Goal: Information Seeking & Learning: Learn about a topic

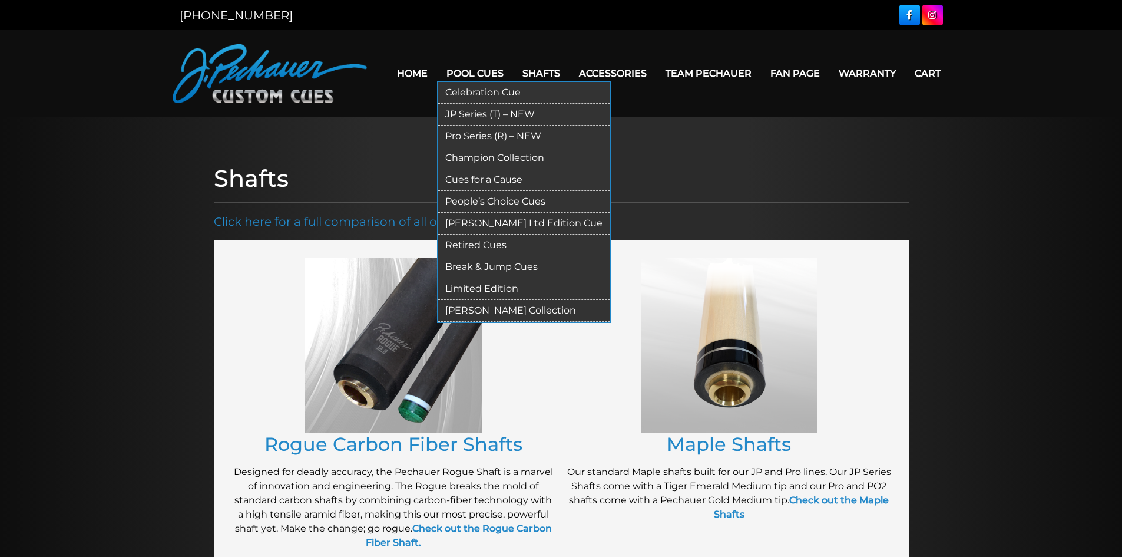
click at [466, 72] on link "Pool Cues" at bounding box center [475, 73] width 76 height 30
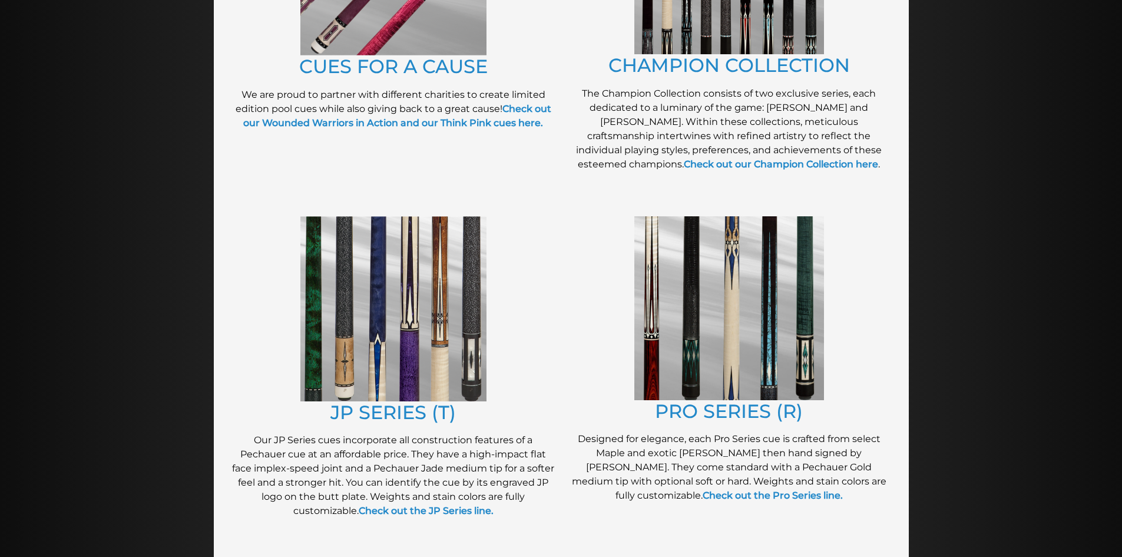
scroll to position [430, 0]
click at [708, 345] on img at bounding box center [729, 308] width 190 height 184
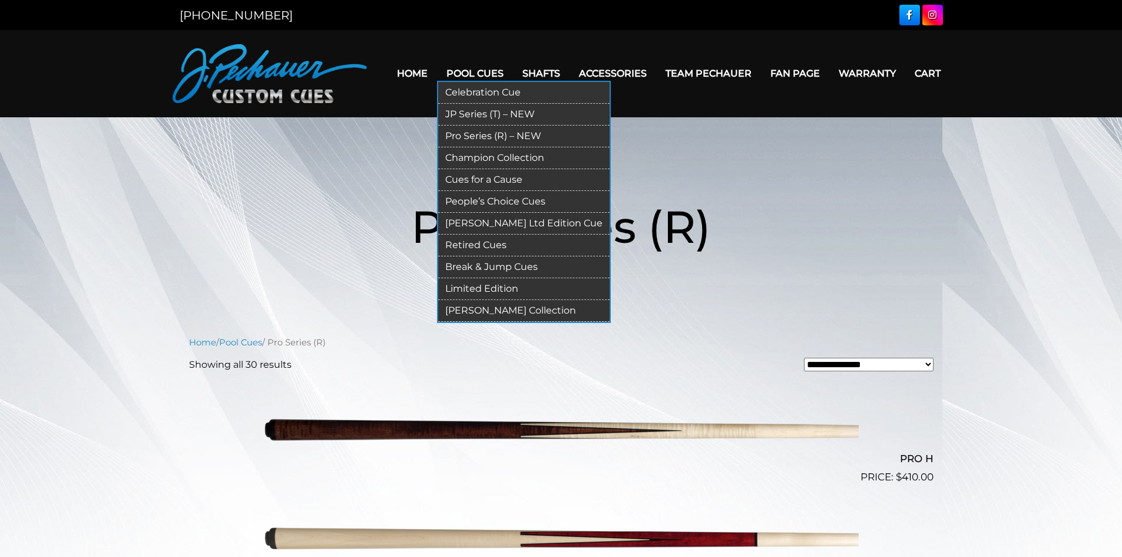
click at [481, 76] on link "Pool Cues" at bounding box center [475, 73] width 76 height 30
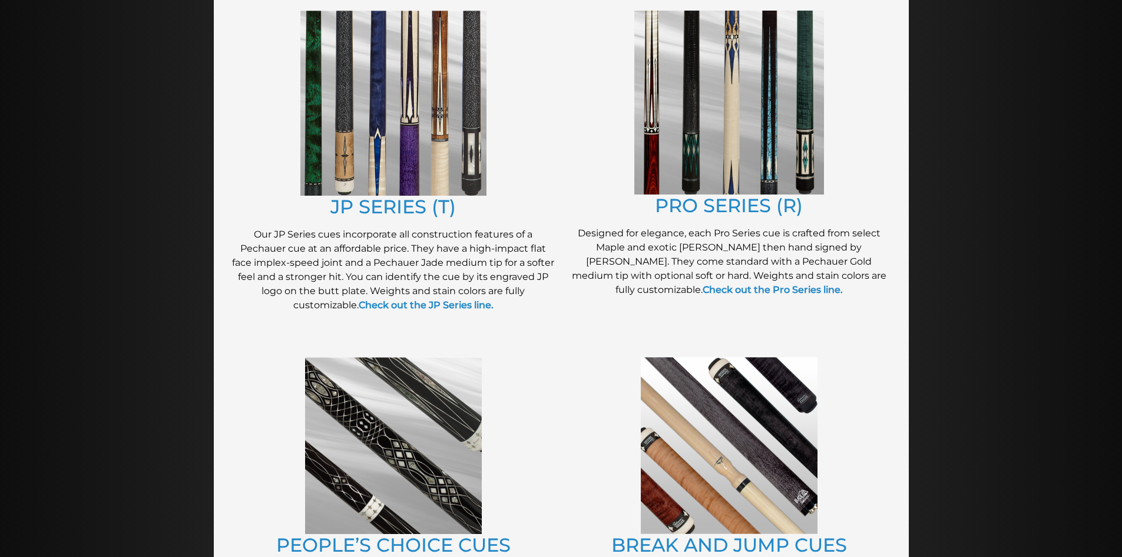
scroll to position [640, 0]
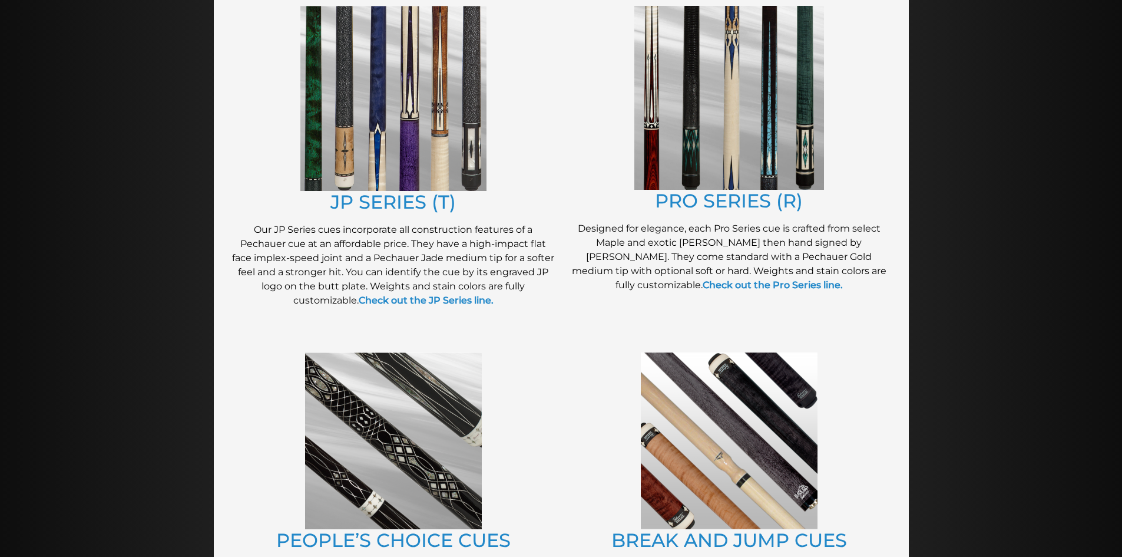
click at [782, 102] on img at bounding box center [729, 98] width 190 height 184
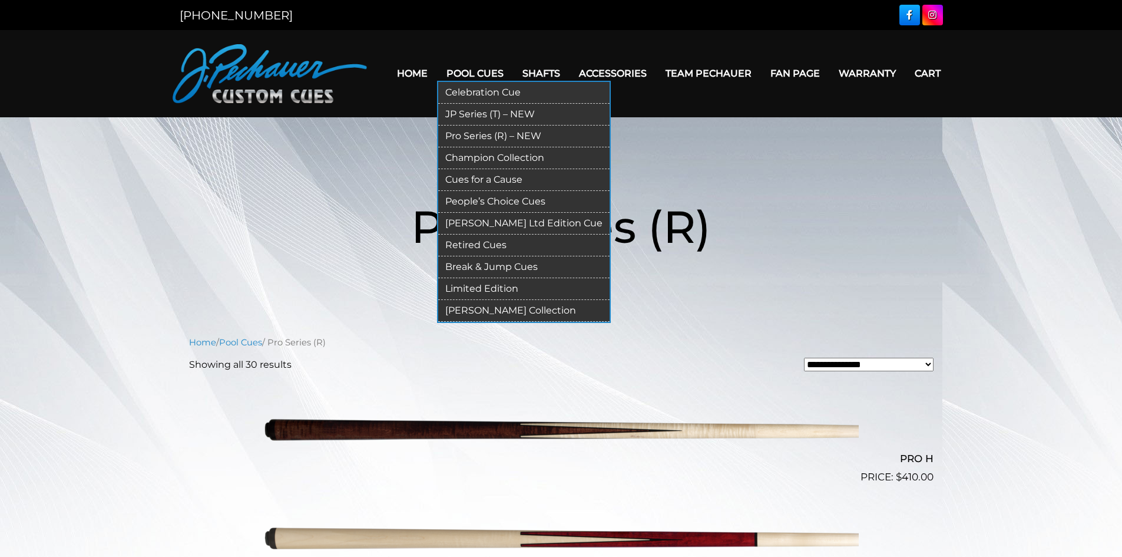
click at [484, 78] on link "Pool Cues" at bounding box center [475, 73] width 76 height 30
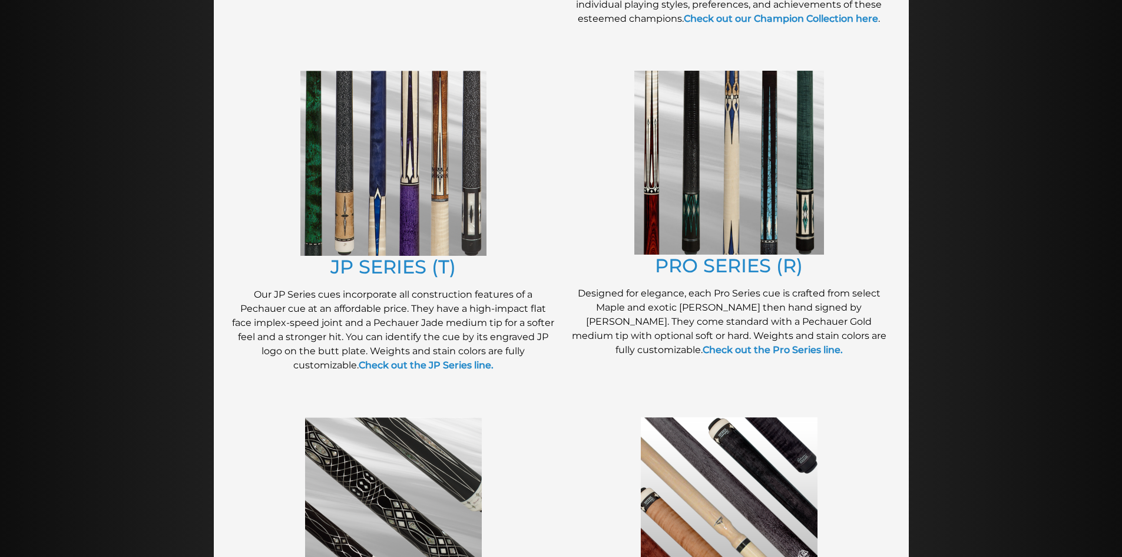
scroll to position [591, 0]
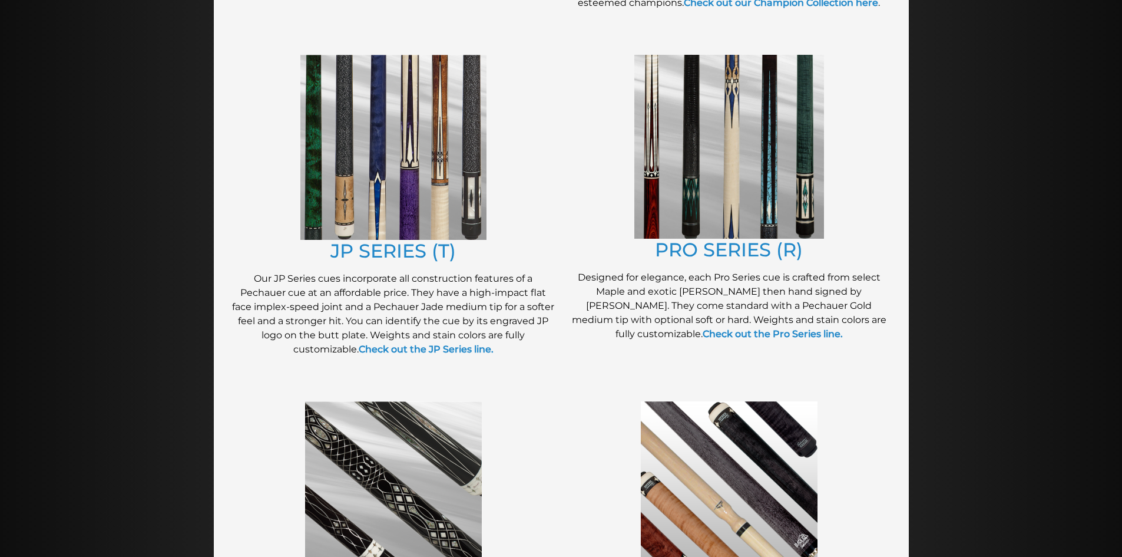
click at [442, 177] on img at bounding box center [393, 147] width 186 height 185
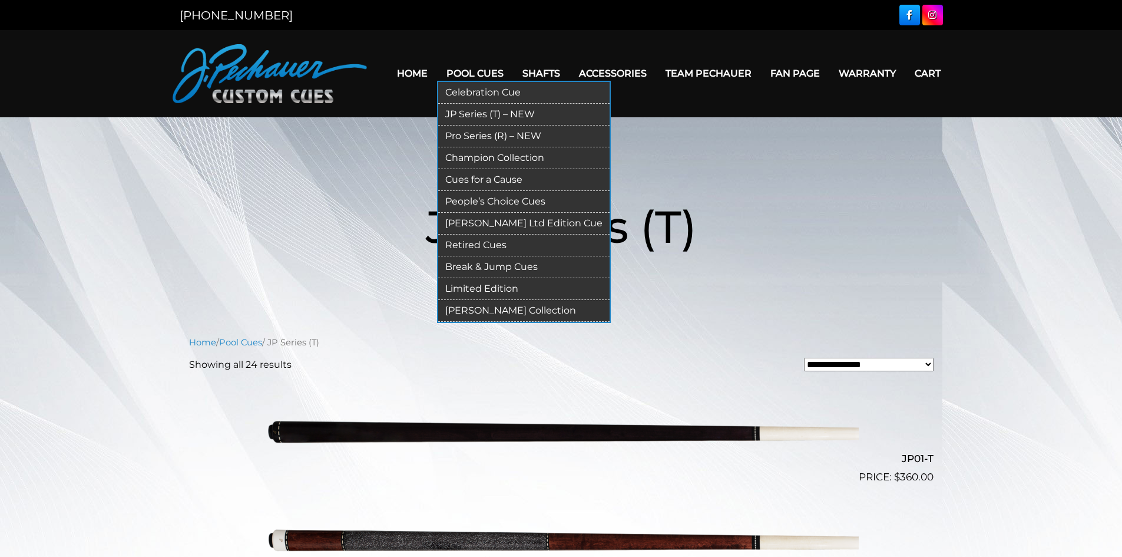
click at [472, 78] on link "Pool Cues" at bounding box center [475, 73] width 76 height 30
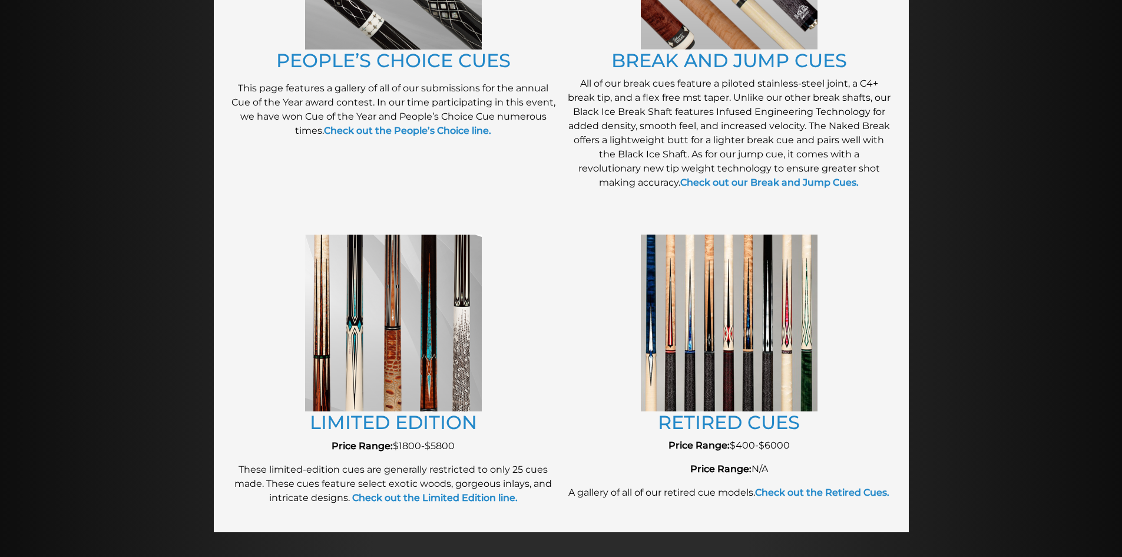
scroll to position [1122, 0]
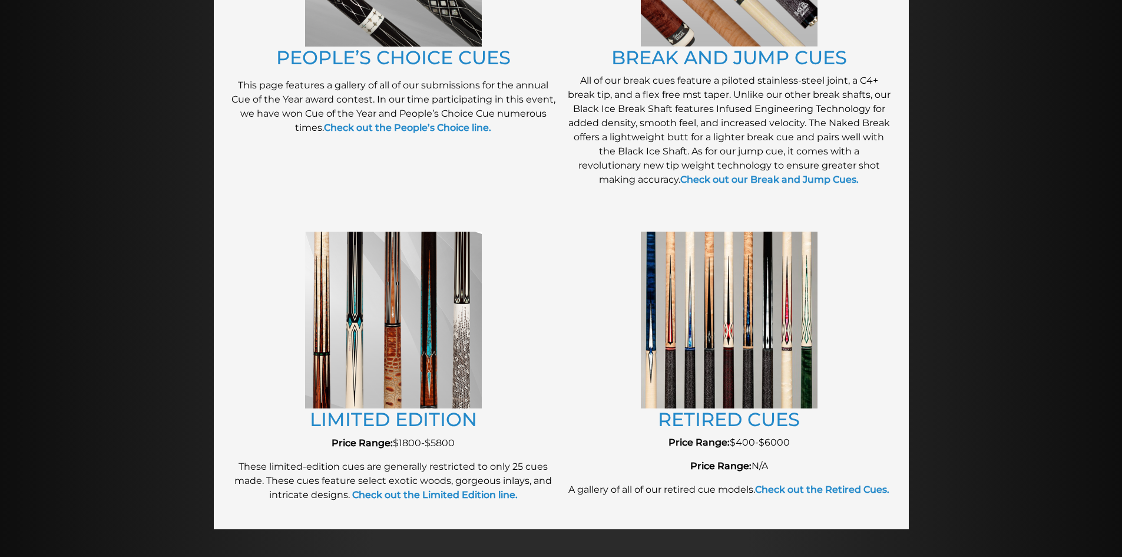
click at [695, 316] on img at bounding box center [729, 319] width 177 height 176
click at [726, 423] on link "RETIRED CUES" at bounding box center [729, 419] width 142 height 23
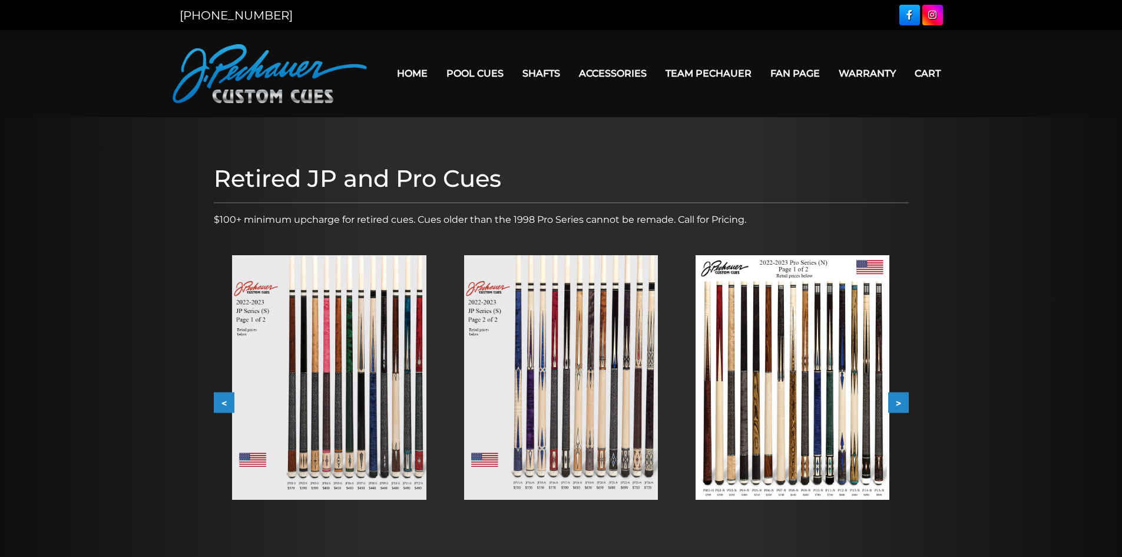
click at [899, 406] on button ">" at bounding box center [898, 402] width 21 height 21
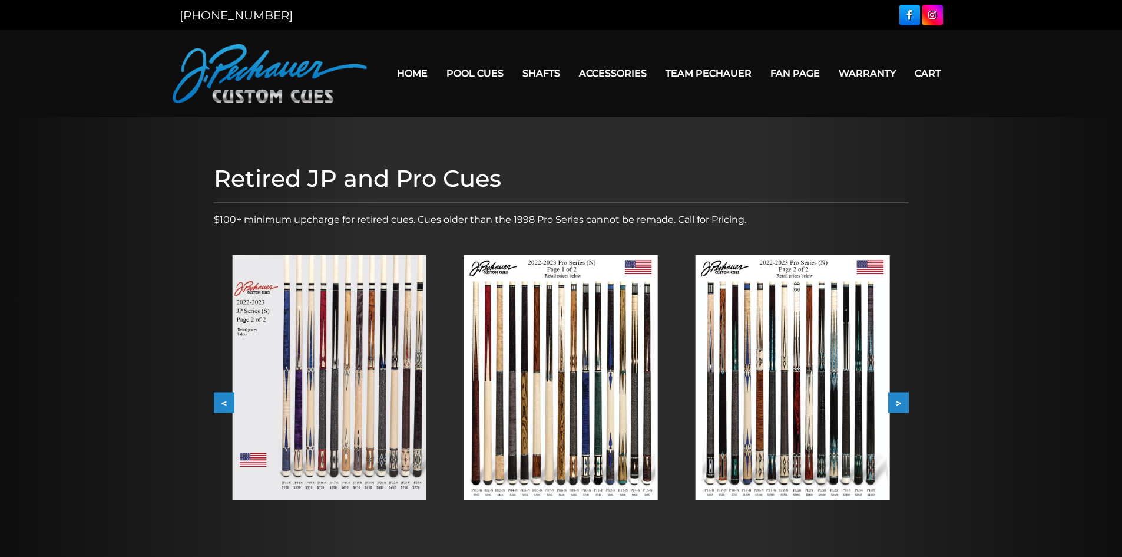
click at [899, 406] on button ">" at bounding box center [898, 402] width 21 height 21
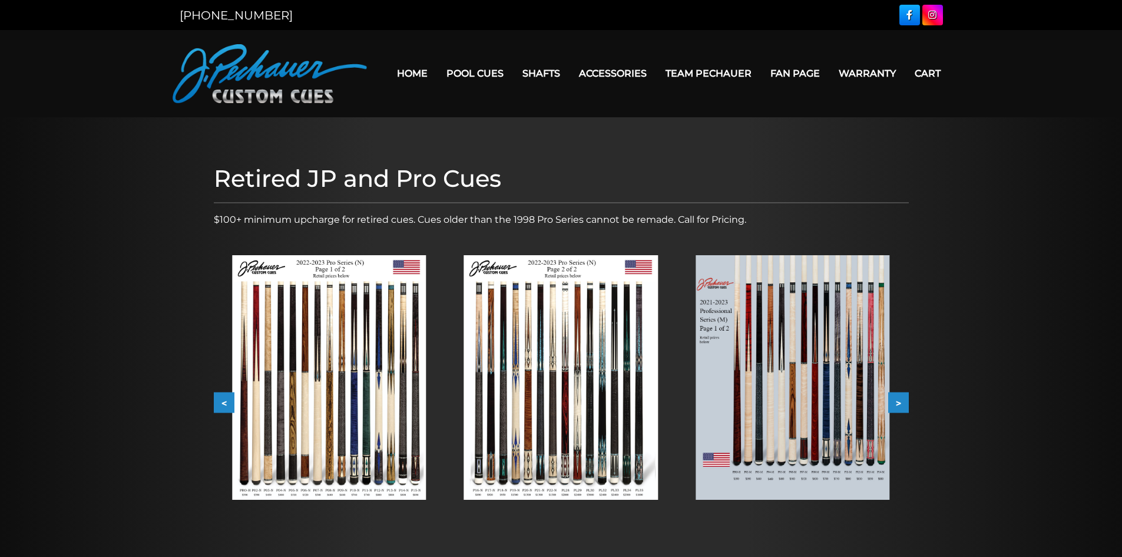
click at [899, 406] on button ">" at bounding box center [898, 402] width 21 height 21
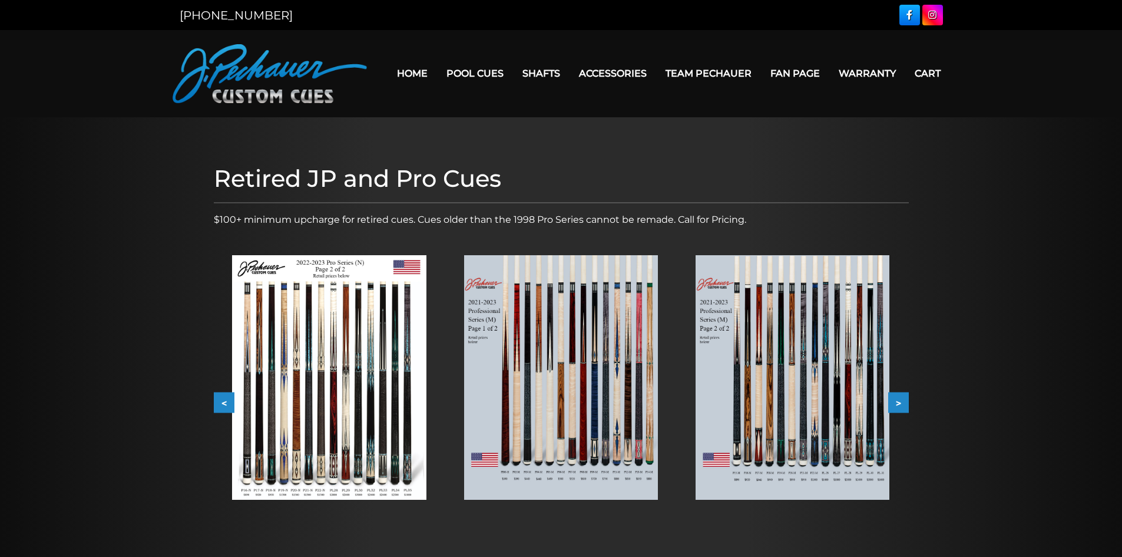
click at [900, 405] on button ">" at bounding box center [898, 402] width 21 height 21
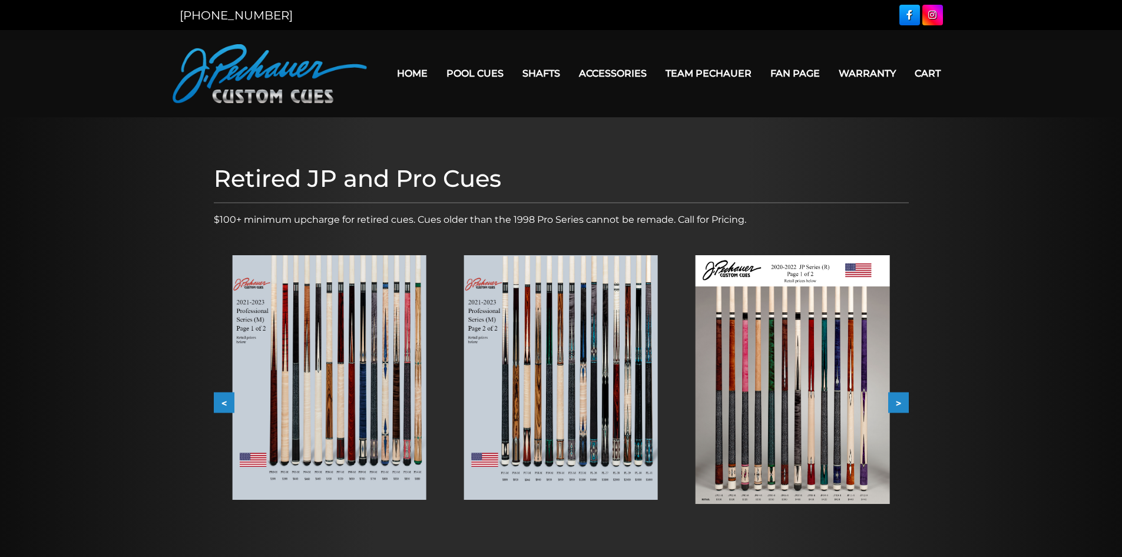
click at [900, 405] on button ">" at bounding box center [898, 402] width 21 height 21
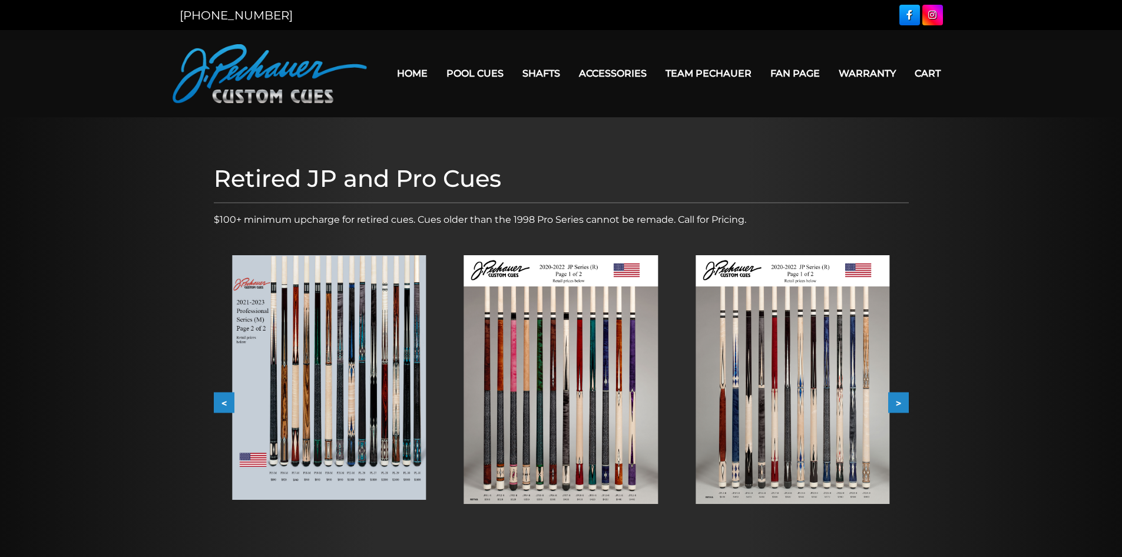
click at [903, 405] on button ">" at bounding box center [898, 402] width 21 height 21
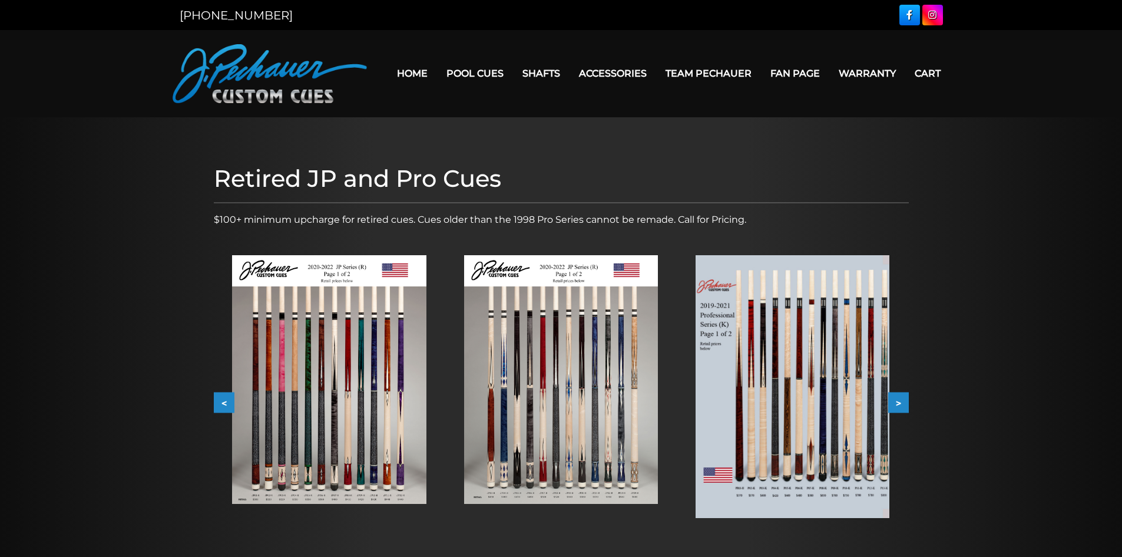
click at [903, 405] on button ">" at bounding box center [898, 402] width 21 height 21
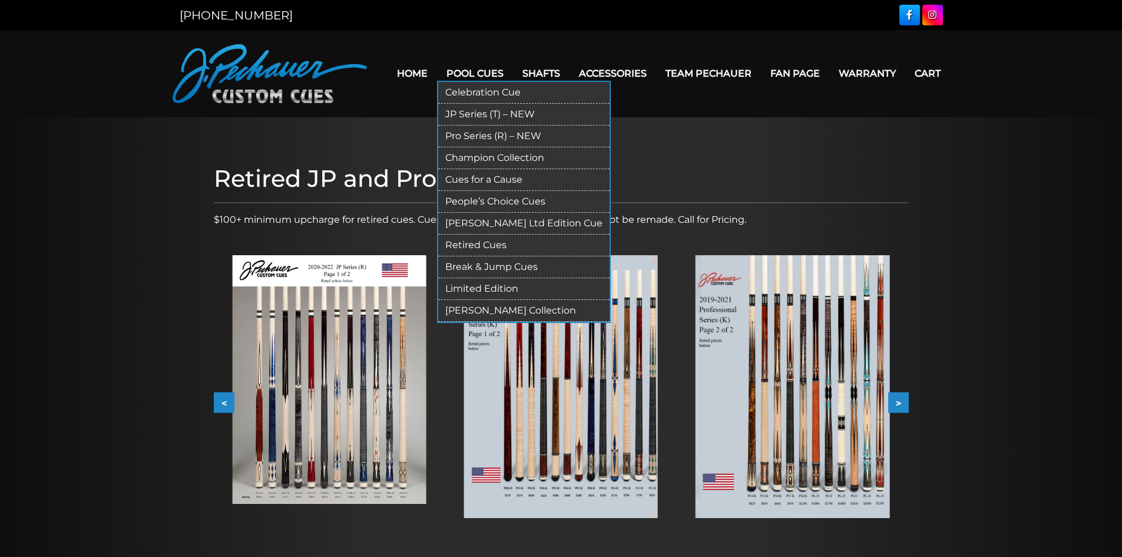
click at [475, 77] on link "Pool Cues" at bounding box center [475, 73] width 76 height 30
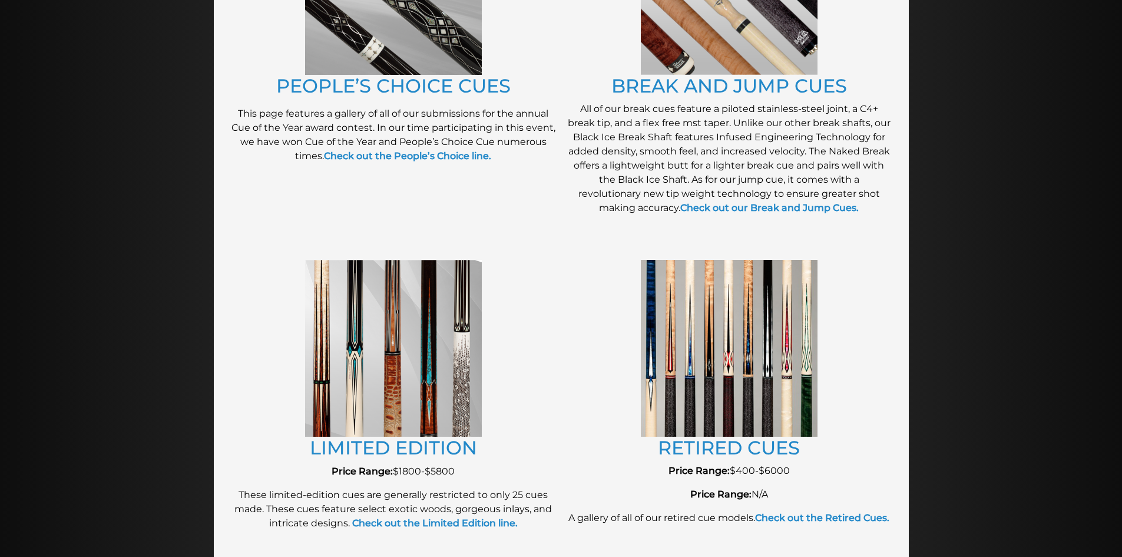
scroll to position [1091, 0]
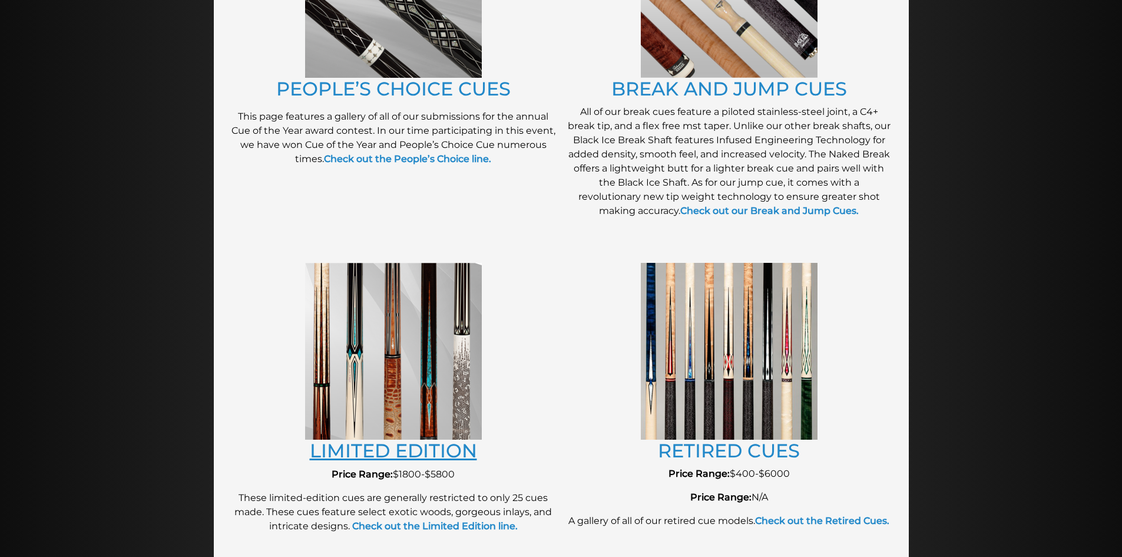
click at [384, 453] on link "LIMITED EDITION" at bounding box center [393, 450] width 167 height 23
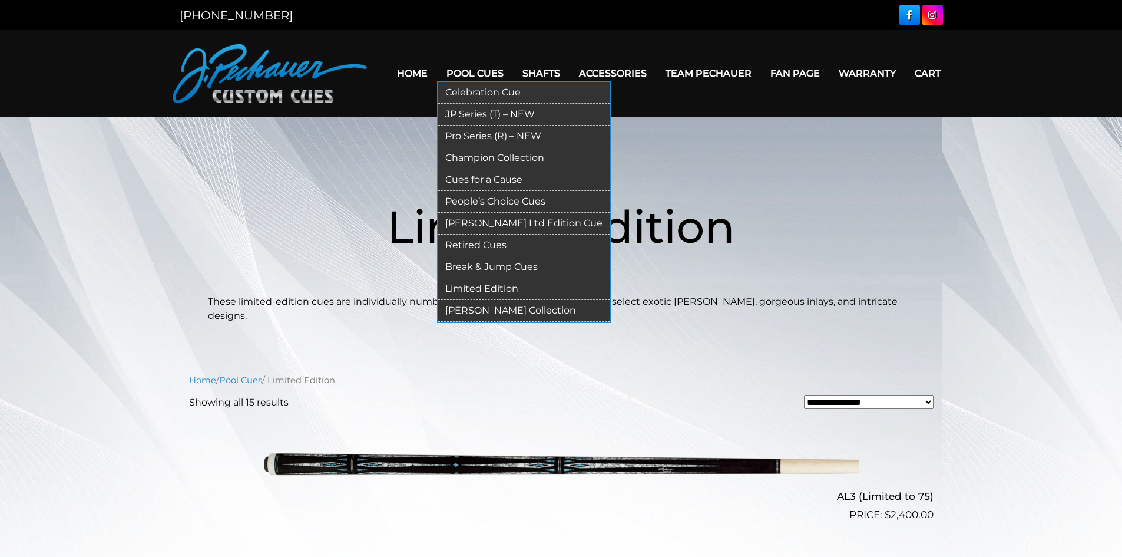
click at [481, 69] on link "Pool Cues" at bounding box center [475, 73] width 76 height 30
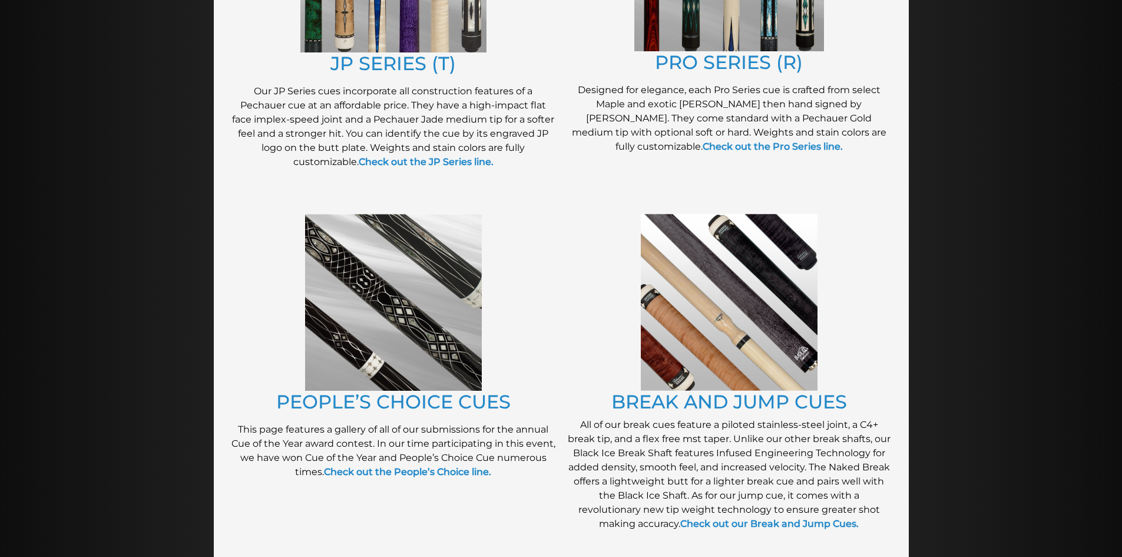
scroll to position [755, 0]
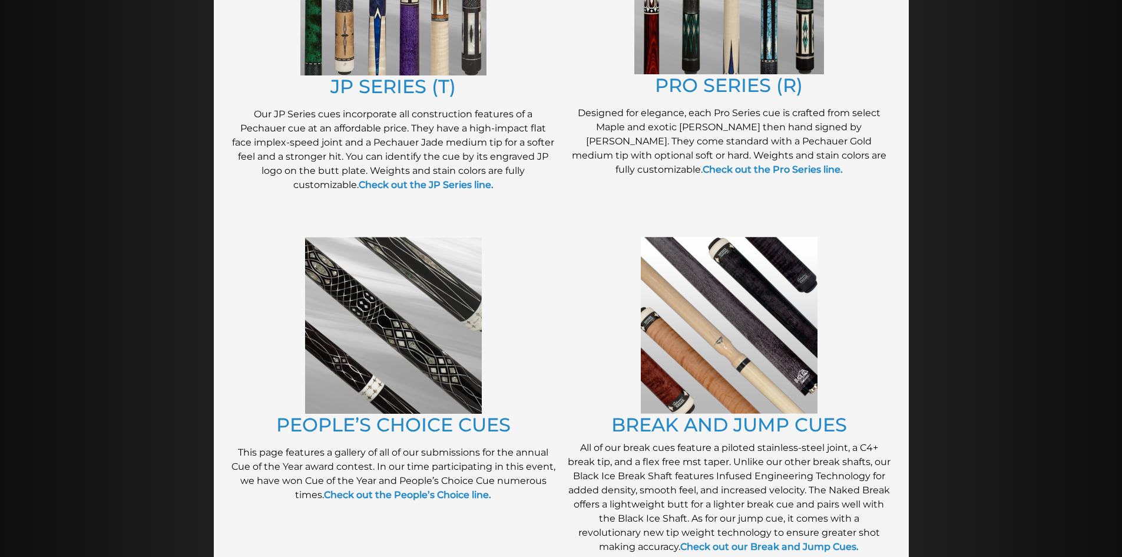
click at [385, 331] on img at bounding box center [393, 325] width 177 height 177
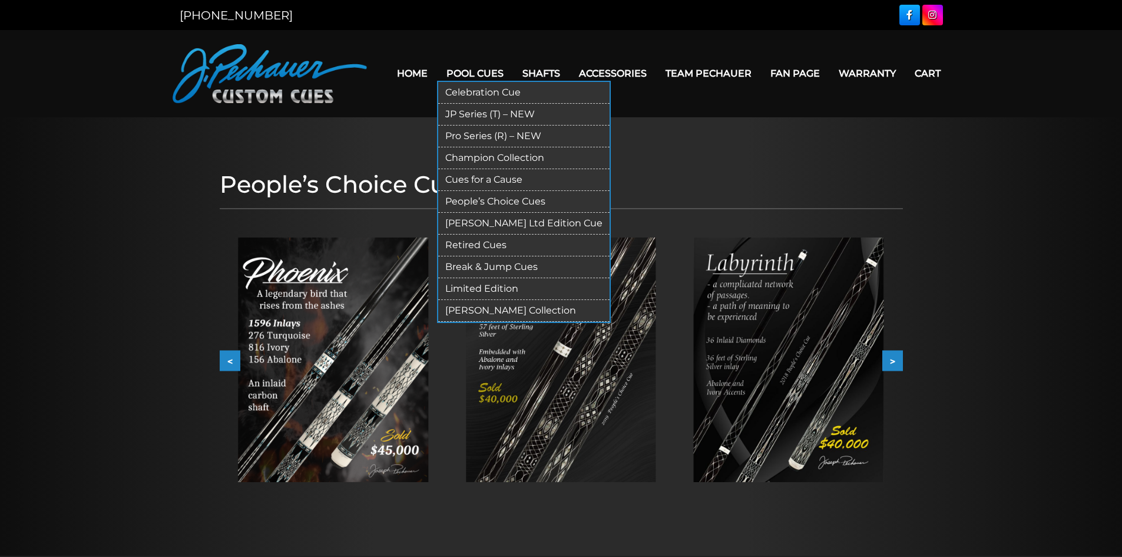
click at [472, 72] on link "Pool Cues" at bounding box center [475, 73] width 76 height 30
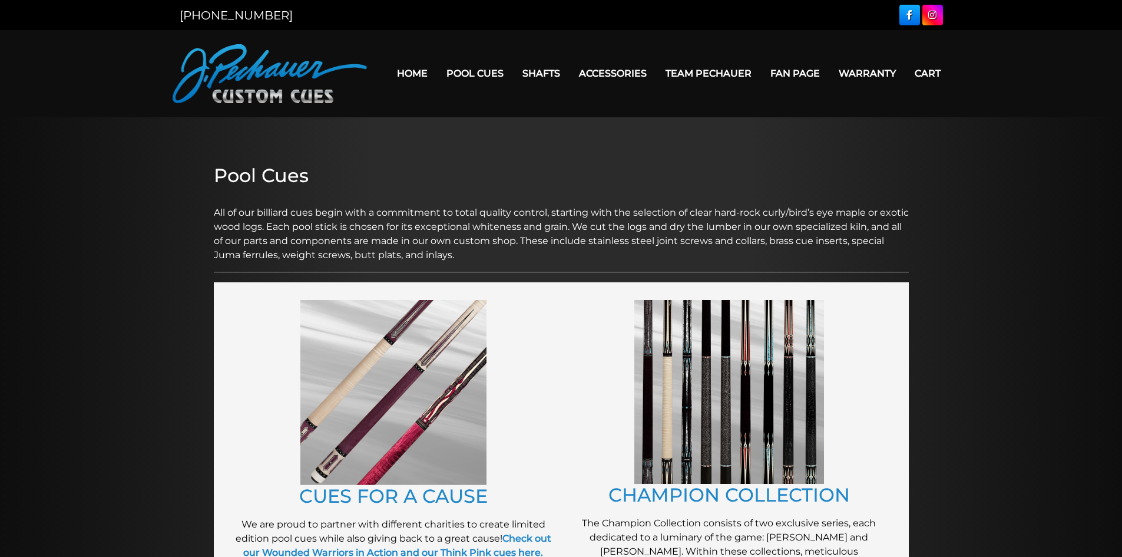
click at [424, 436] on img at bounding box center [393, 392] width 186 height 185
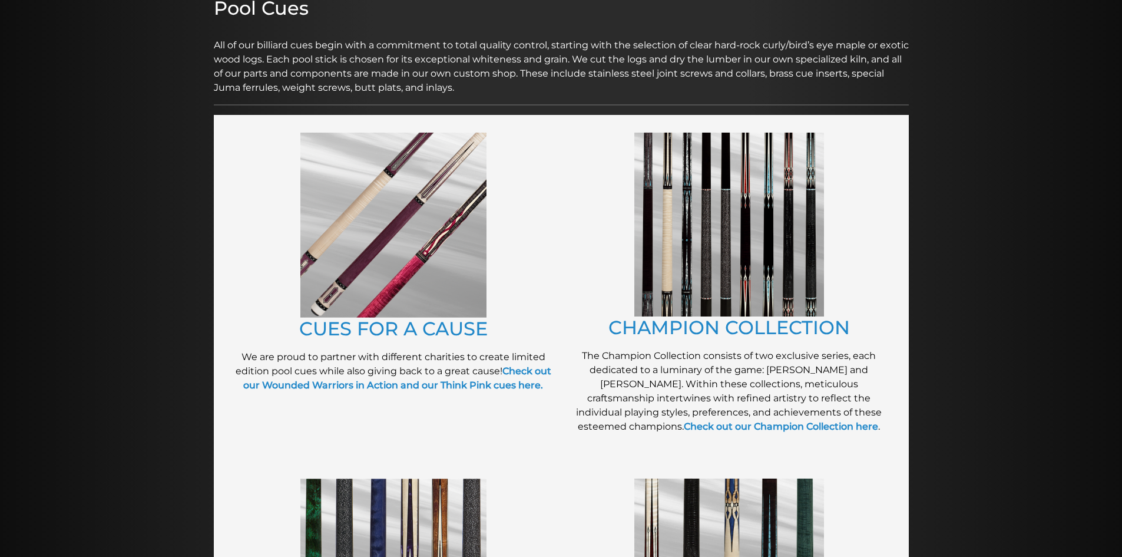
scroll to position [177, 0]
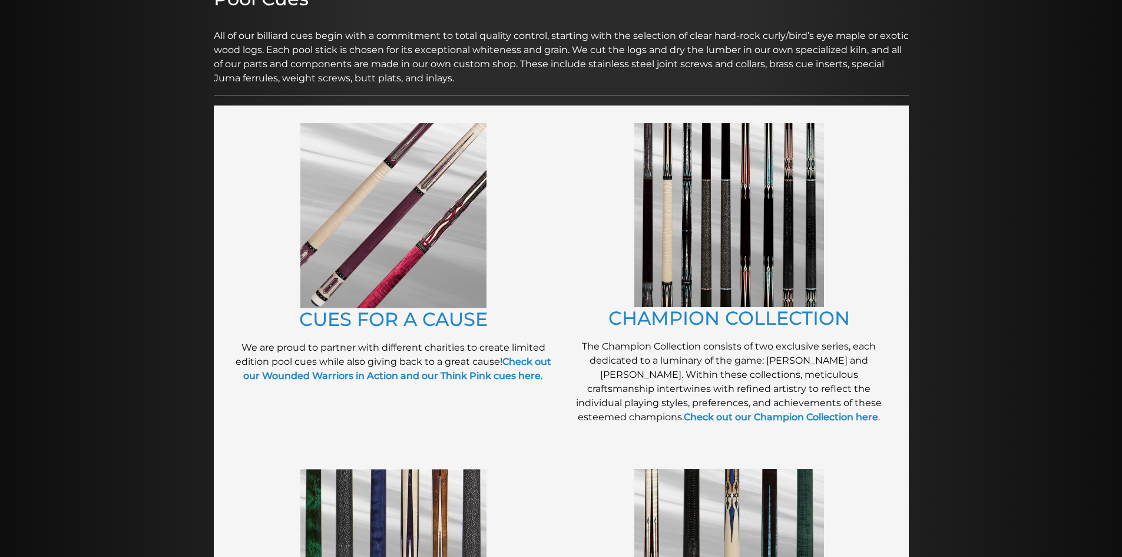
click at [789, 233] on img at bounding box center [729, 215] width 190 height 184
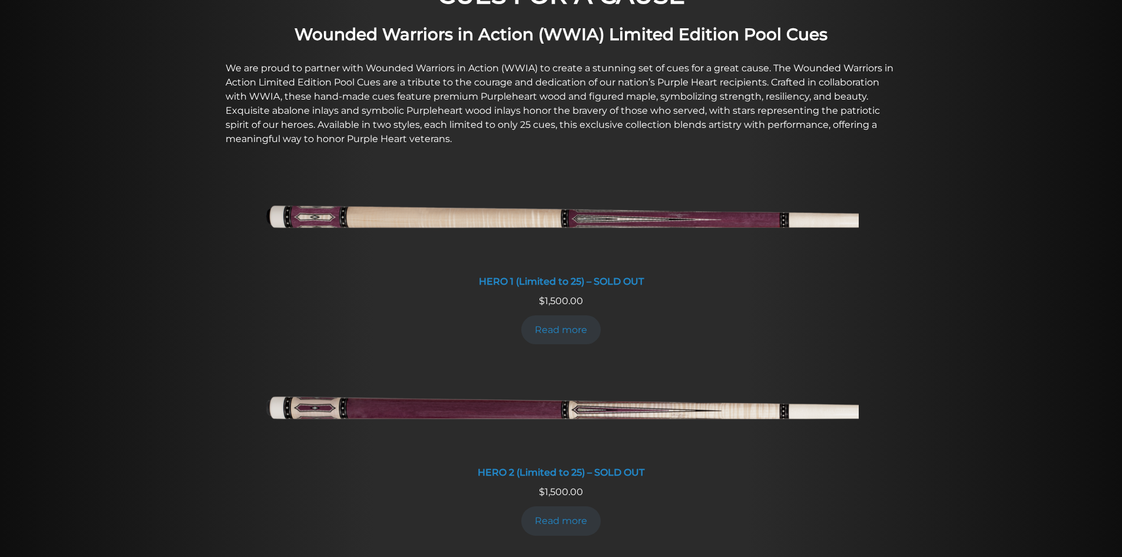
scroll to position [416, 0]
